Goal: Task Accomplishment & Management: Use online tool/utility

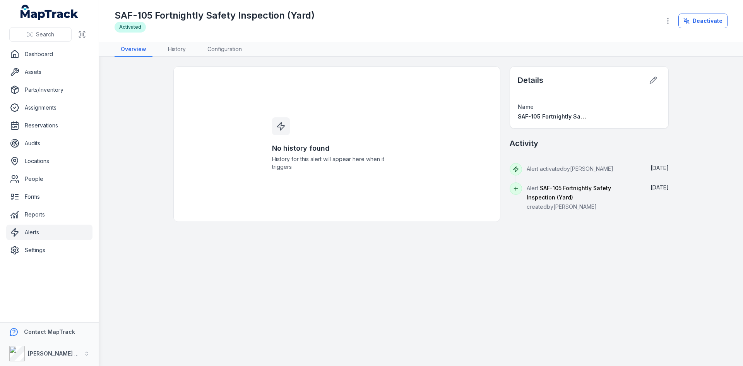
click at [42, 230] on link "Alerts" at bounding box center [49, 231] width 86 height 15
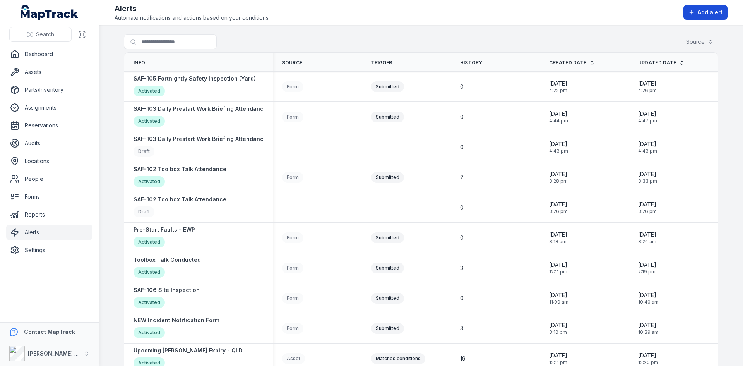
click at [718, 12] on span "Add alert" at bounding box center [710, 13] width 25 height 8
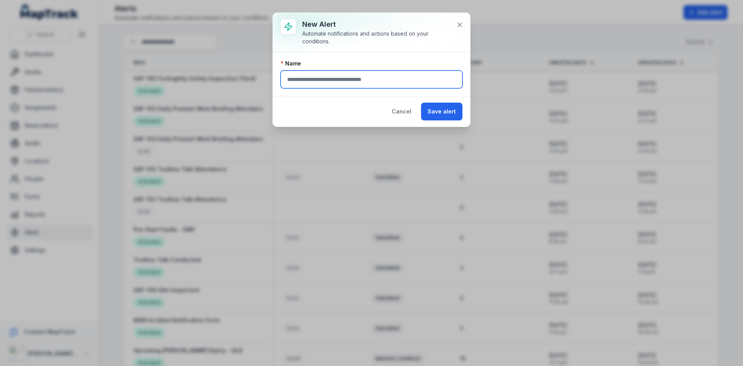
click at [319, 84] on input "text" at bounding box center [371, 79] width 182 height 18
type input "**********"
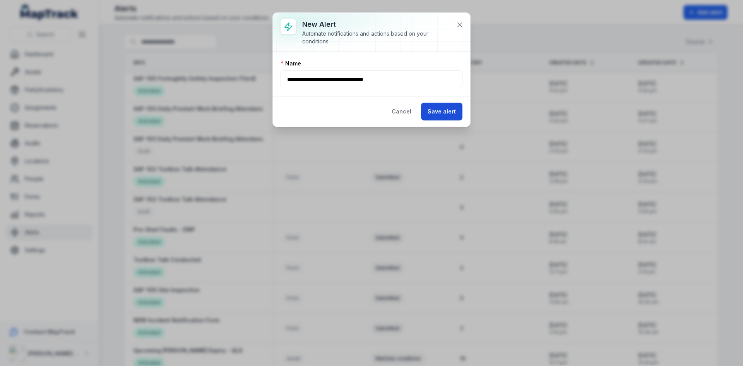
click at [431, 111] on button "Save alert" at bounding box center [441, 112] width 41 height 18
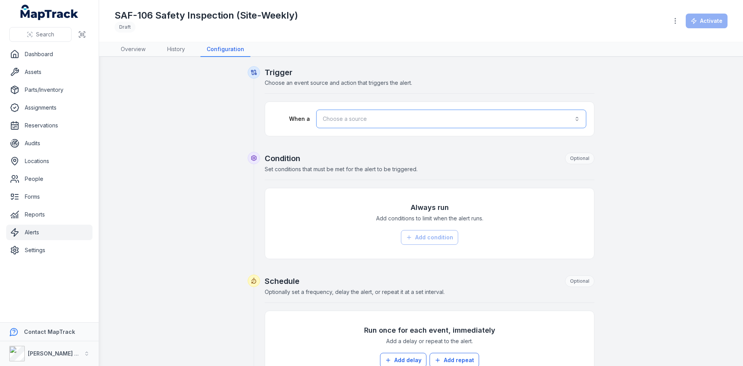
click at [380, 121] on button "Choose a source" at bounding box center [451, 118] width 270 height 19
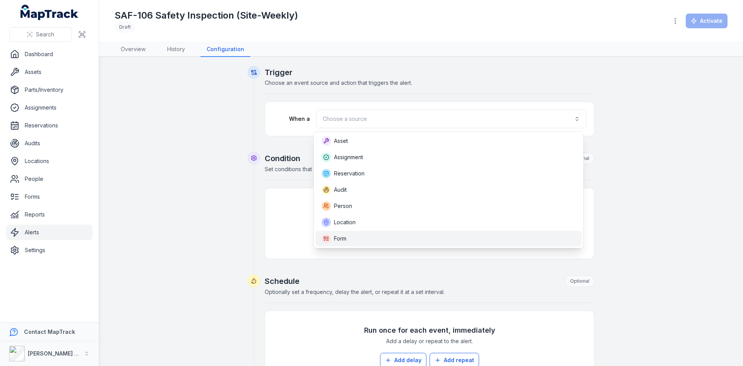
click at [355, 240] on div "Form" at bounding box center [448, 238] width 254 height 9
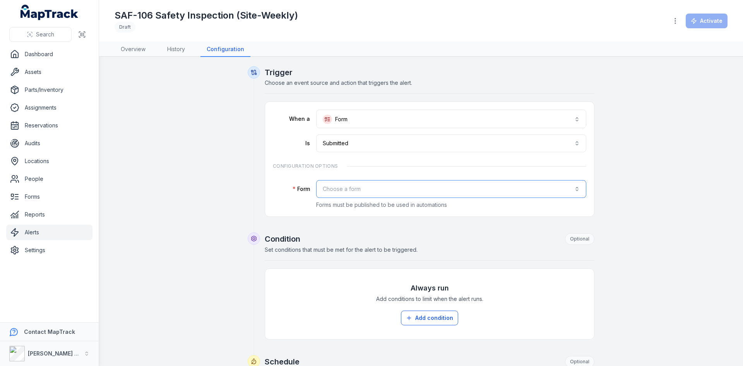
click at [350, 188] on button "Choose a form" at bounding box center [451, 189] width 270 height 18
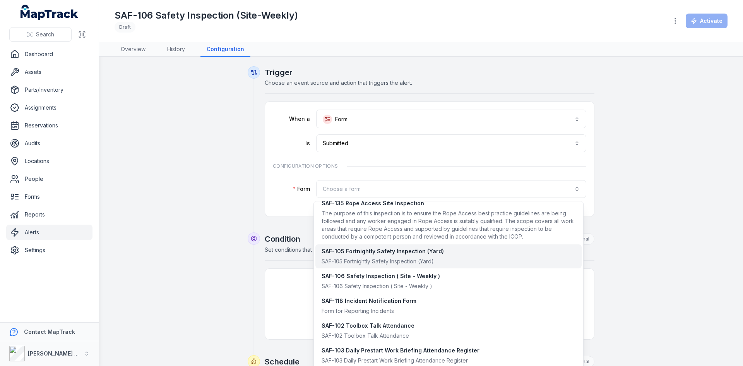
scroll to position [683, 0]
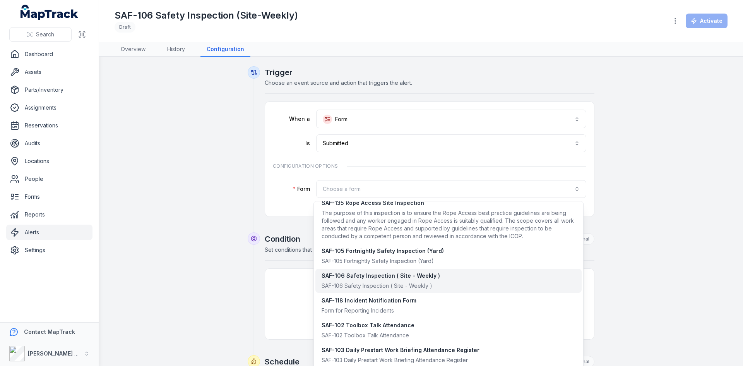
click at [367, 279] on div "SAF-106 Safety Inspection ( Site - Weekly )" at bounding box center [380, 276] width 118 height 8
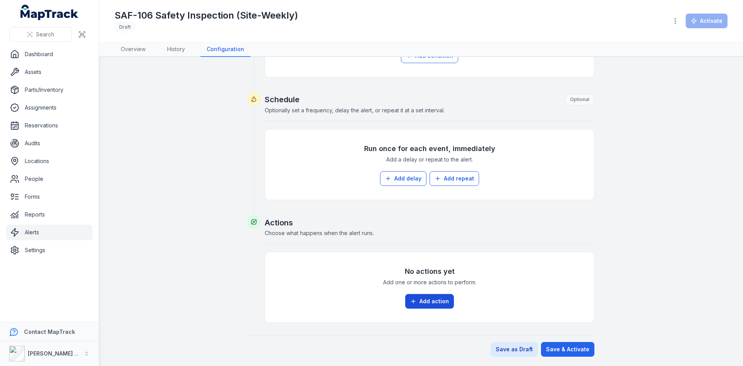
click at [423, 303] on button "Add action" at bounding box center [429, 301] width 49 height 15
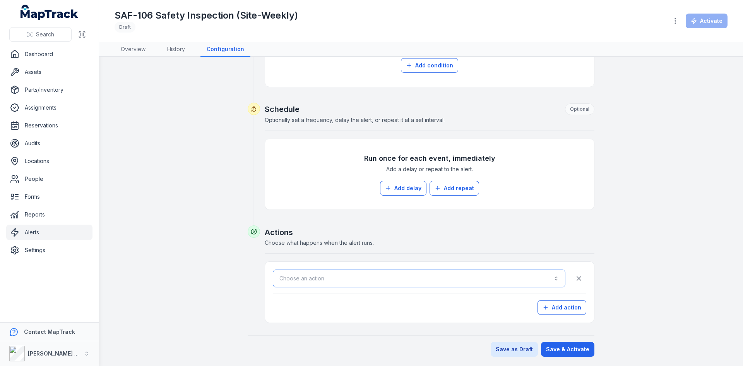
click at [402, 282] on button "Choose an action" at bounding box center [419, 278] width 292 height 18
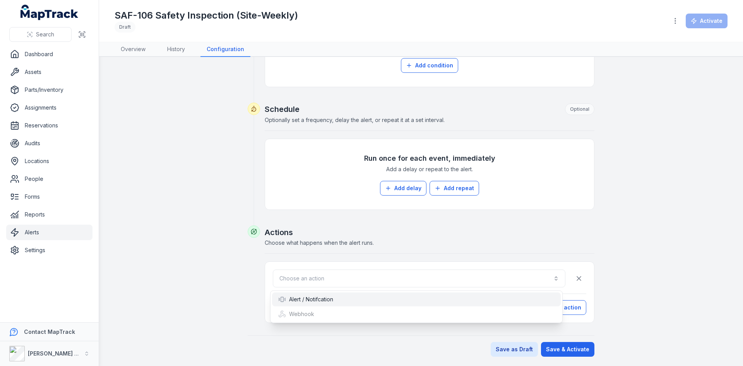
click at [346, 299] on div "Alert / Notifcation" at bounding box center [416, 299] width 276 height 8
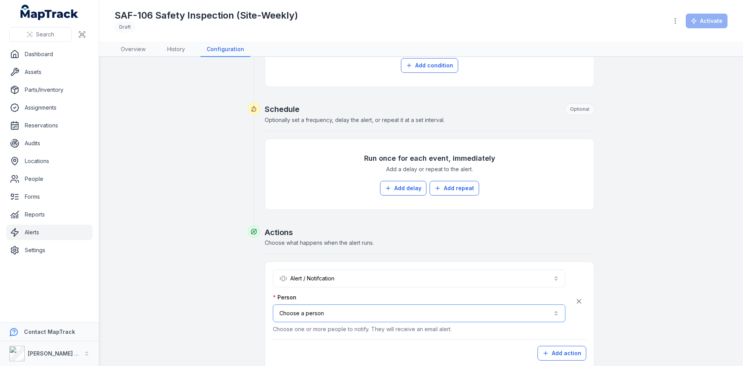
click at [340, 312] on button "Choose a person" at bounding box center [419, 313] width 292 height 18
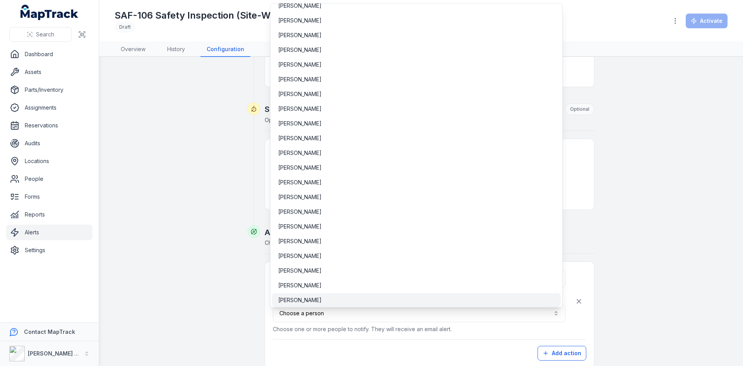
scroll to position [2898, 0]
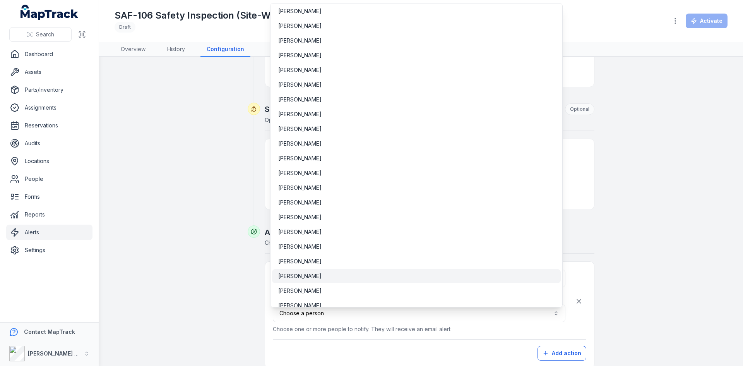
click at [313, 278] on div "[PERSON_NAME]" at bounding box center [416, 276] width 276 height 8
click at [374, 315] on button "**********" at bounding box center [419, 313] width 292 height 18
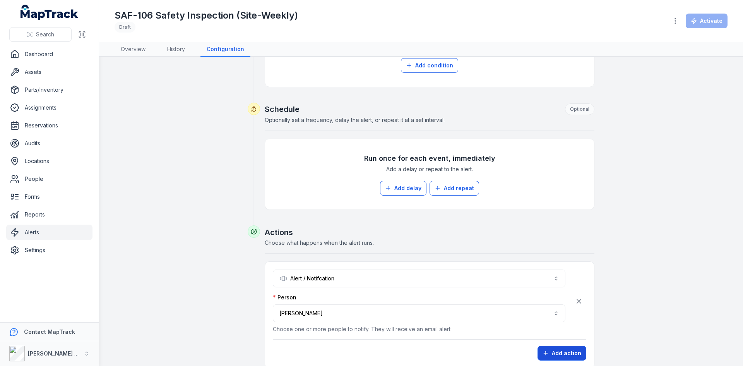
click at [552, 349] on button "Add action" at bounding box center [561, 352] width 49 height 15
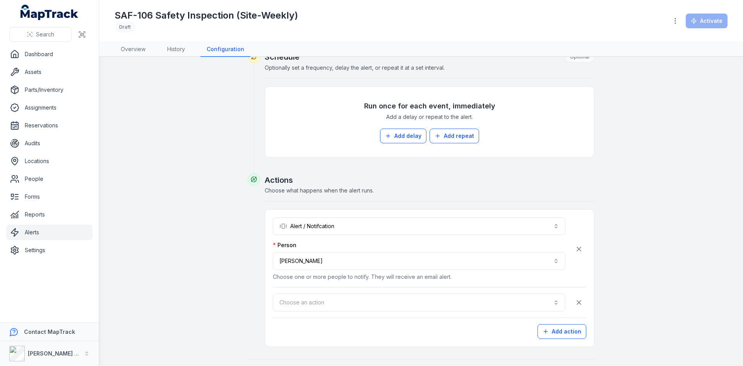
scroll to position [328, 0]
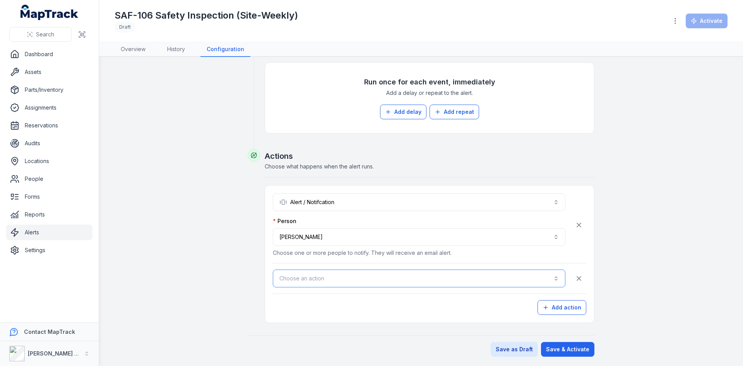
click at [304, 277] on button "Choose an action" at bounding box center [419, 278] width 292 height 18
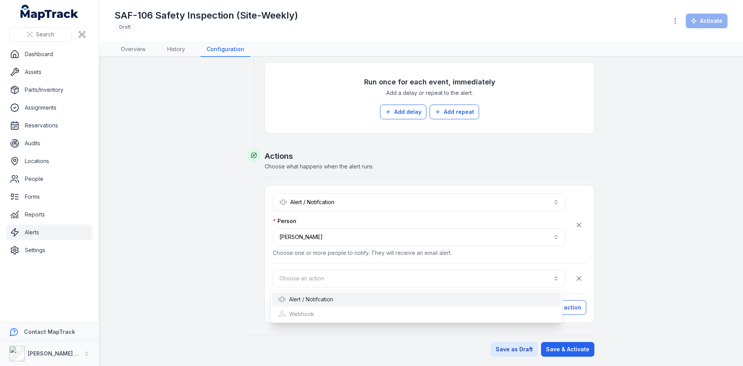
click at [303, 299] on div "Alert / Notifcation" at bounding box center [305, 299] width 55 height 8
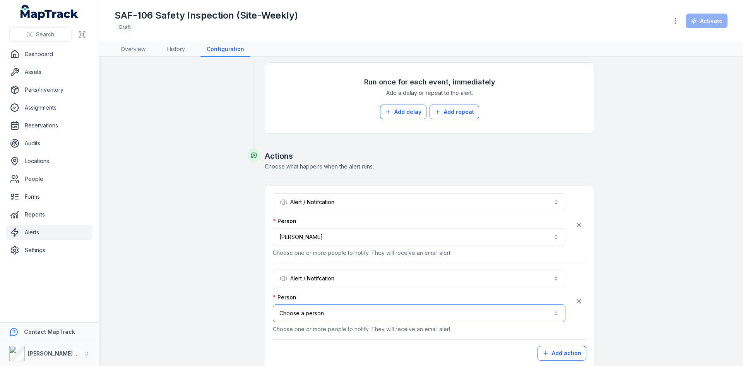
click at [334, 314] on button "Choose a person" at bounding box center [419, 313] width 292 height 18
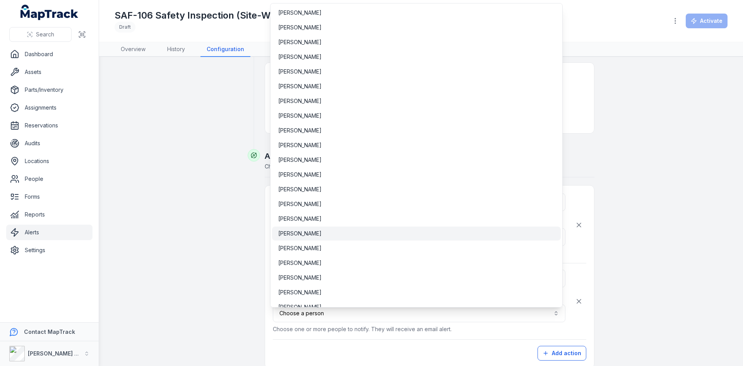
scroll to position [416, 0]
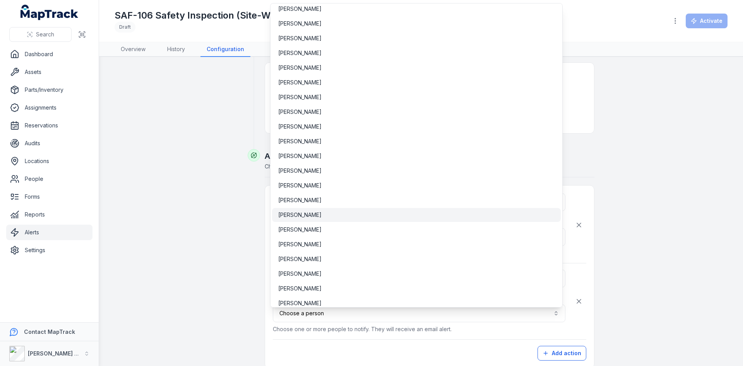
click at [304, 210] on div "[PERSON_NAME]" at bounding box center [416, 215] width 289 height 14
click at [456, 316] on button "**********" at bounding box center [419, 313] width 292 height 18
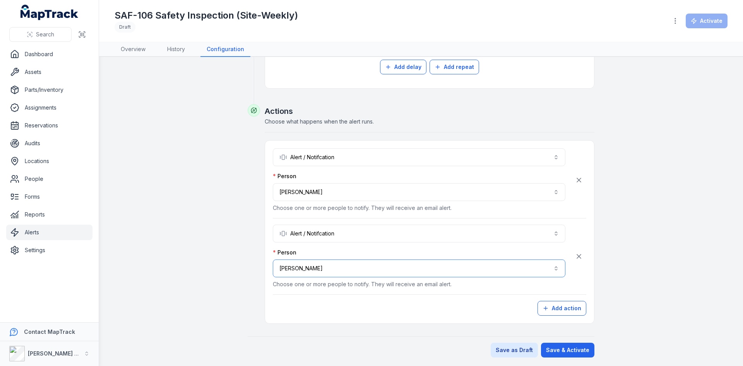
scroll to position [374, 0]
click at [557, 345] on button "Save & Activate" at bounding box center [567, 349] width 53 height 15
